Goal: Information Seeking & Learning: Learn about a topic

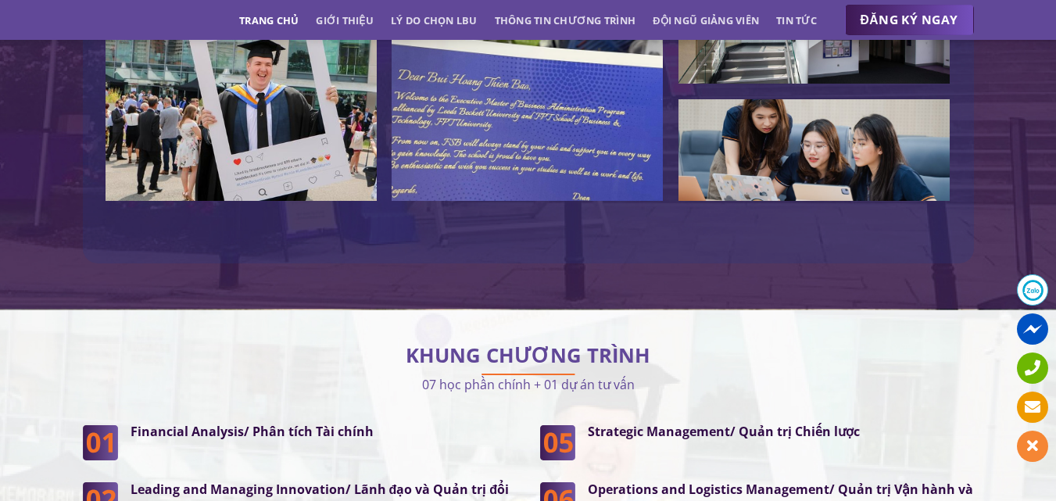
scroll to position [3987, 0]
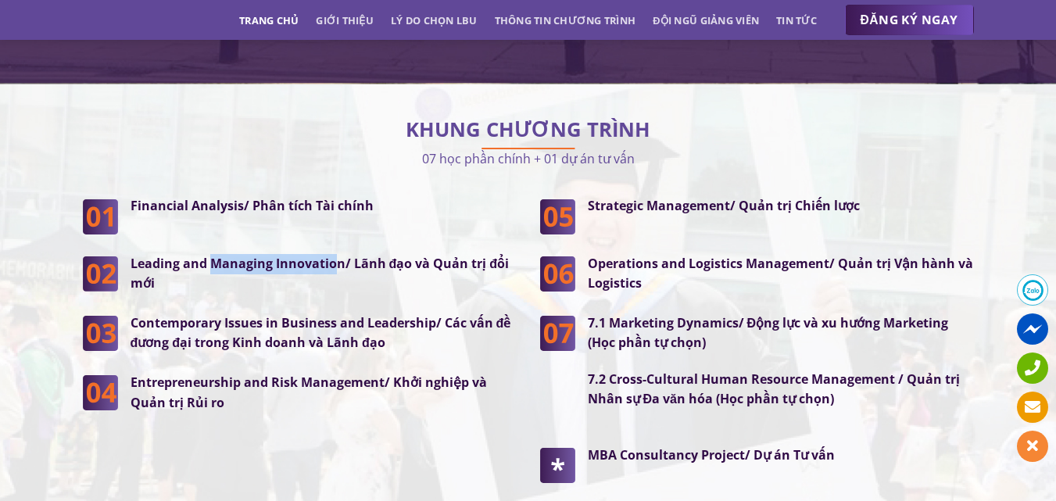
drag, startPoint x: 208, startPoint y: 232, endPoint x: 332, endPoint y: 228, distance: 124.4
click at [332, 255] on strong "Leading and Managing Innovation/ Lãnh đạo và Quản trị đổi mới" at bounding box center [320, 274] width 379 height 38
drag, startPoint x: 732, startPoint y: 167, endPoint x: 684, endPoint y: 171, distance: 47.8
click at [721, 197] on strong "Strategic Management/ Quản trị Chiến lược" at bounding box center [724, 205] width 272 height 17
drag, startPoint x: 684, startPoint y: 171, endPoint x: 592, endPoint y: 180, distance: 92.7
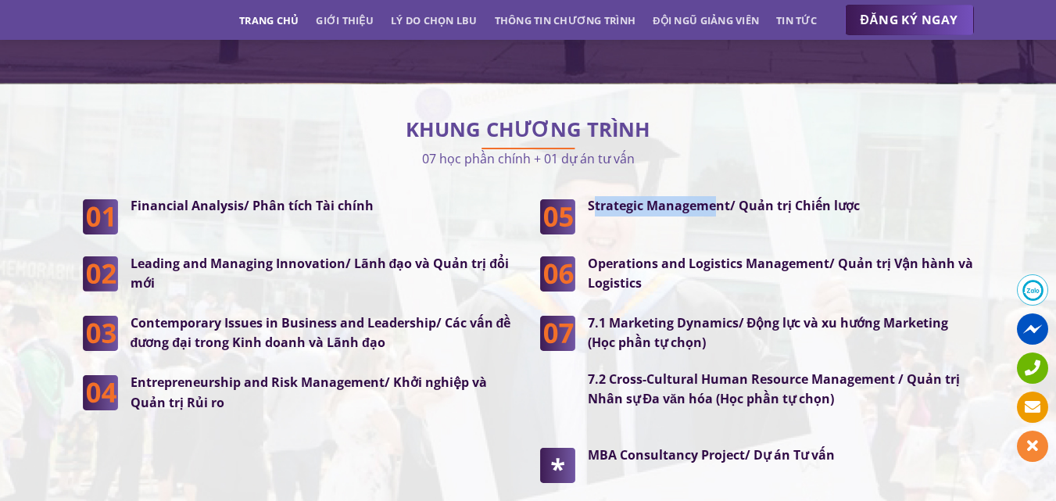
click at [592, 197] on strong "Strategic Management/ Quản trị Chiến lược" at bounding box center [724, 205] width 272 height 17
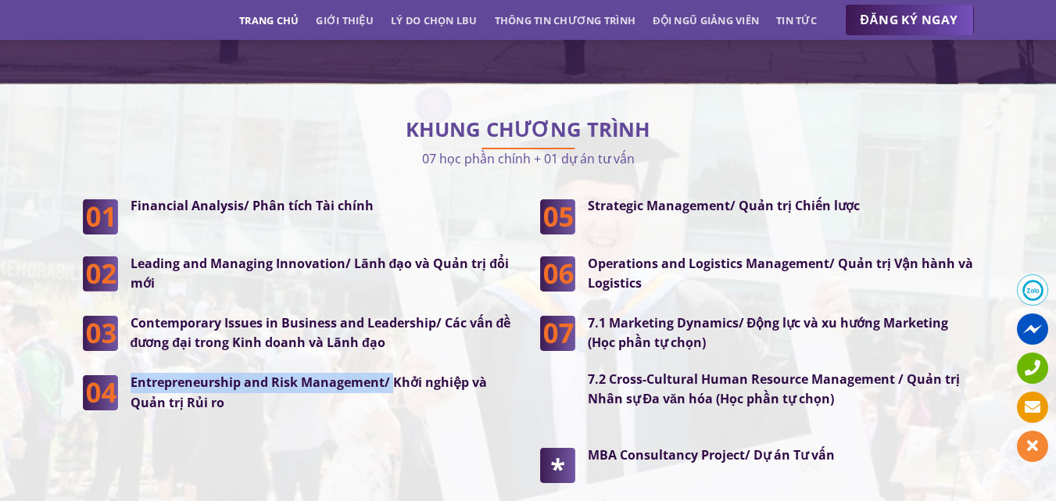
drag, startPoint x: 390, startPoint y: 352, endPoint x: 133, endPoint y: 357, distance: 257.3
click at [133, 374] on strong "Entrepreneurship and Risk Management/ Khởi nghiệp và Quản trị Rủi ro" at bounding box center [309, 393] width 357 height 38
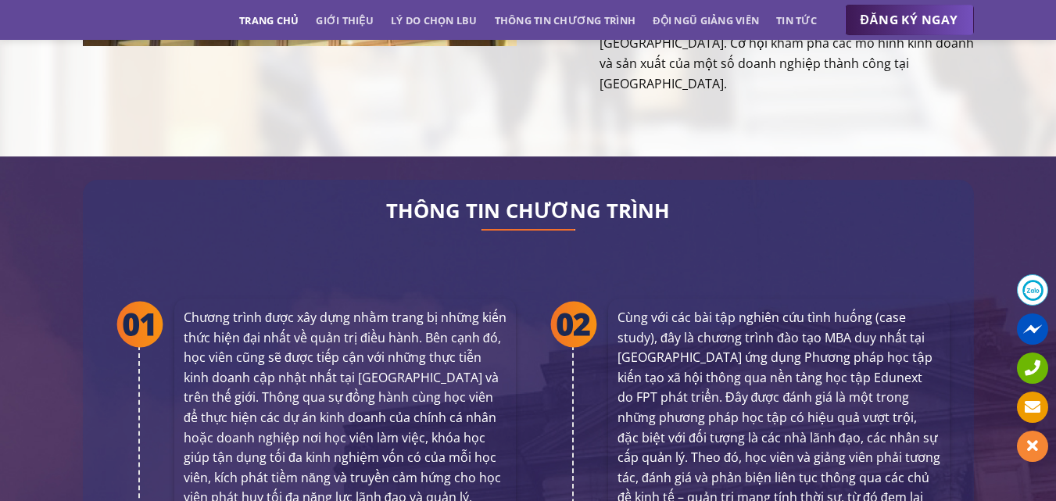
scroll to position [2658, 0]
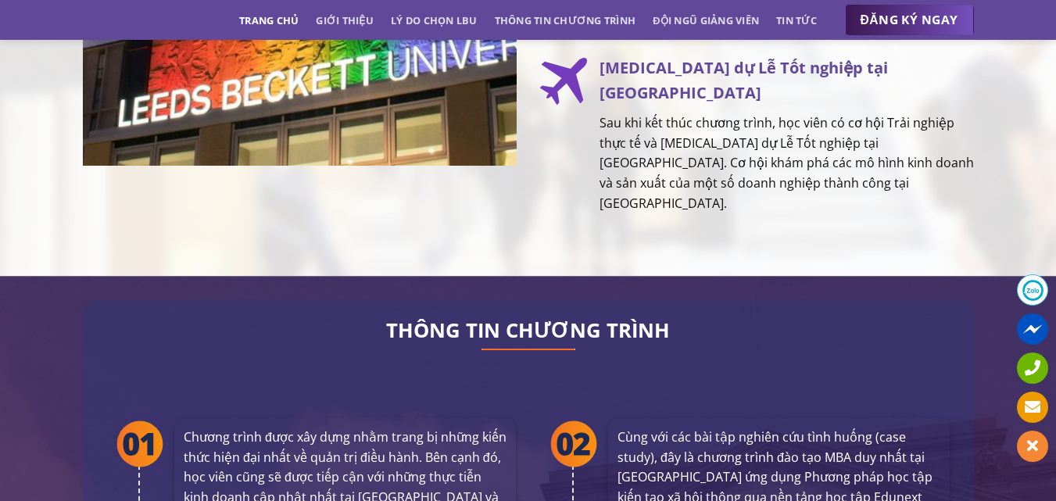
click at [260, 16] on link "Trang chủ" at bounding box center [268, 20] width 59 height 28
